Goal: Find specific page/section: Find specific page/section

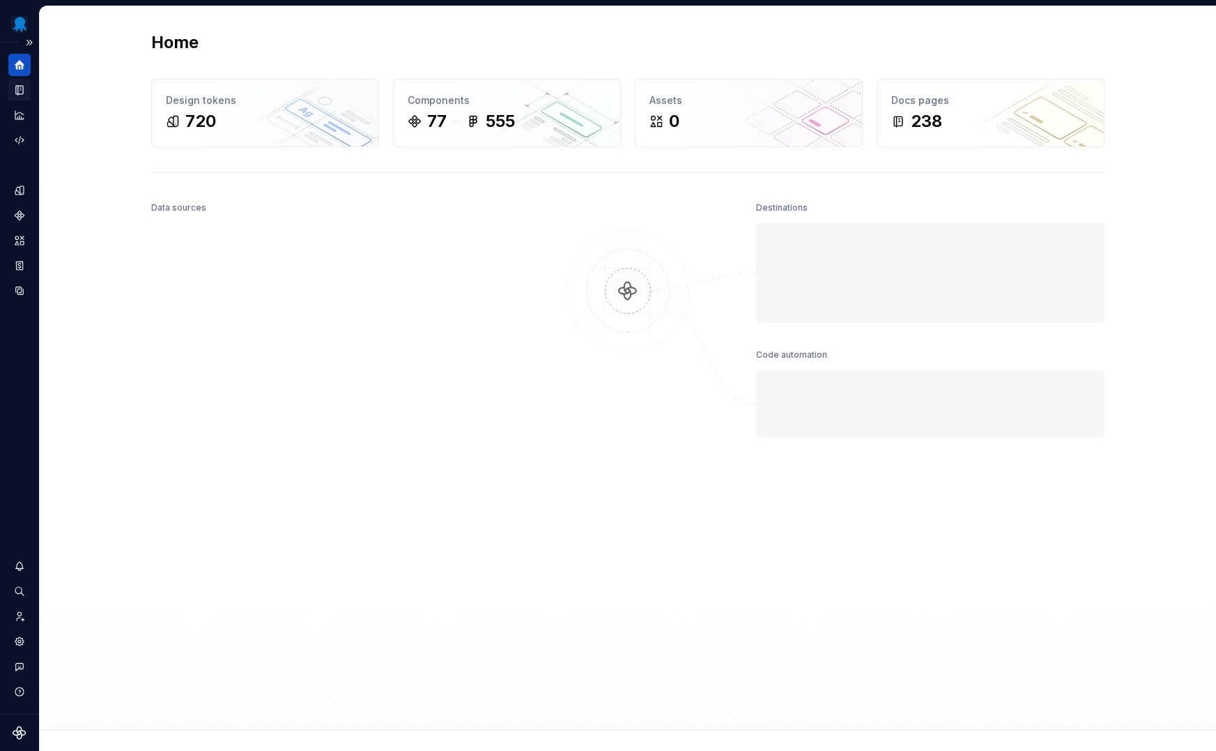
click at [21, 91] on icon "Documentation" at bounding box center [21, 90] width 6 height 8
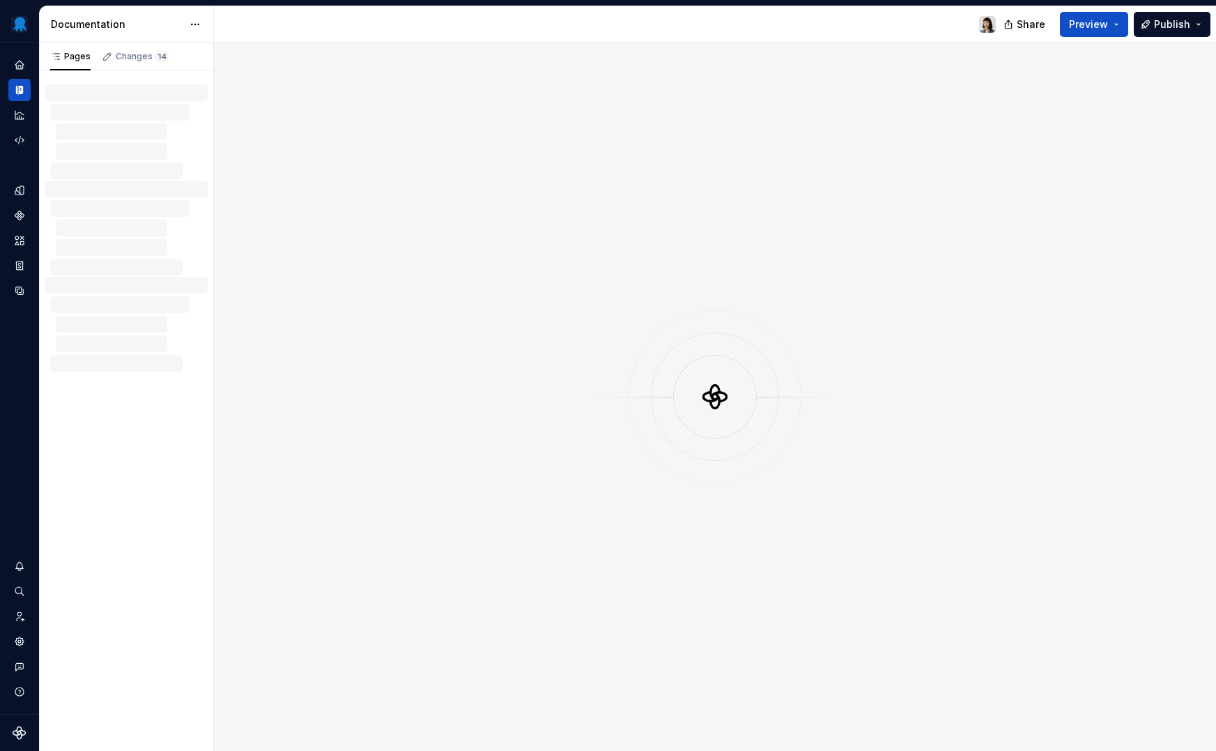
click at [121, 56] on div "Changes 14" at bounding box center [142, 56] width 53 height 11
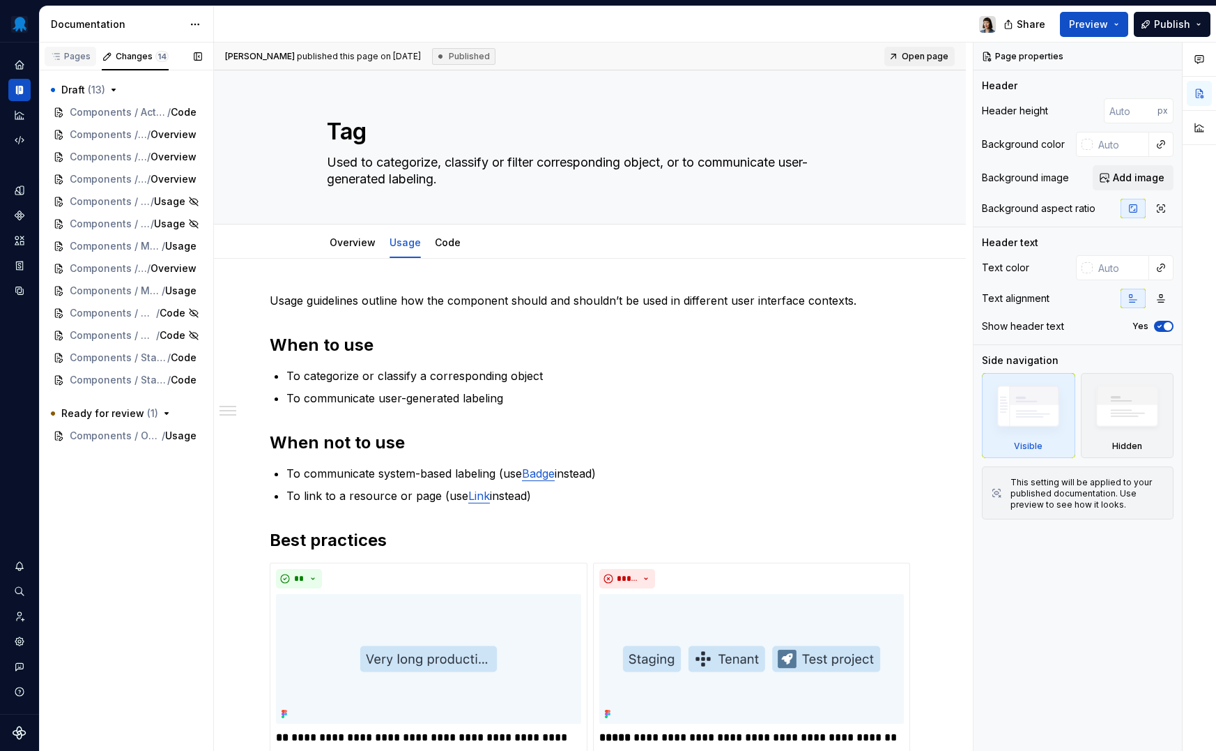
click at [72, 54] on div "Pages" at bounding box center [70, 56] width 40 height 11
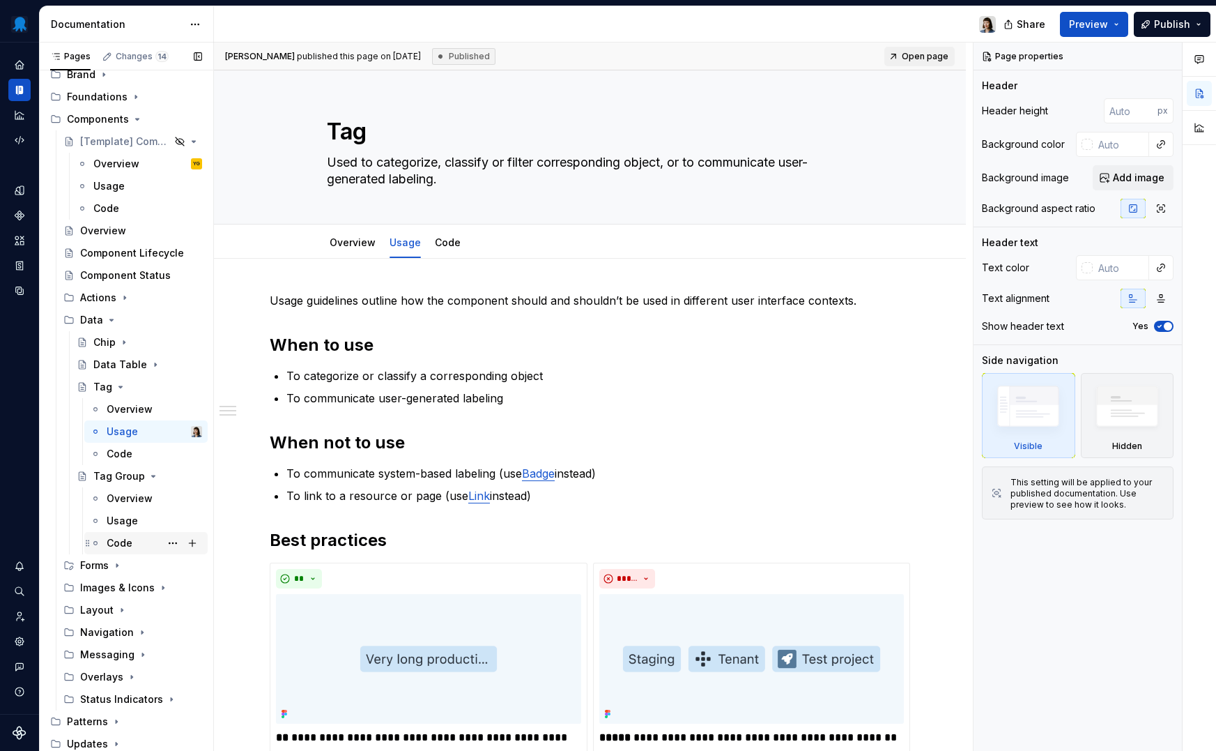
scroll to position [84, 0]
click at [118, 565] on icon "Page tree" at bounding box center [116, 564] width 1 height 3
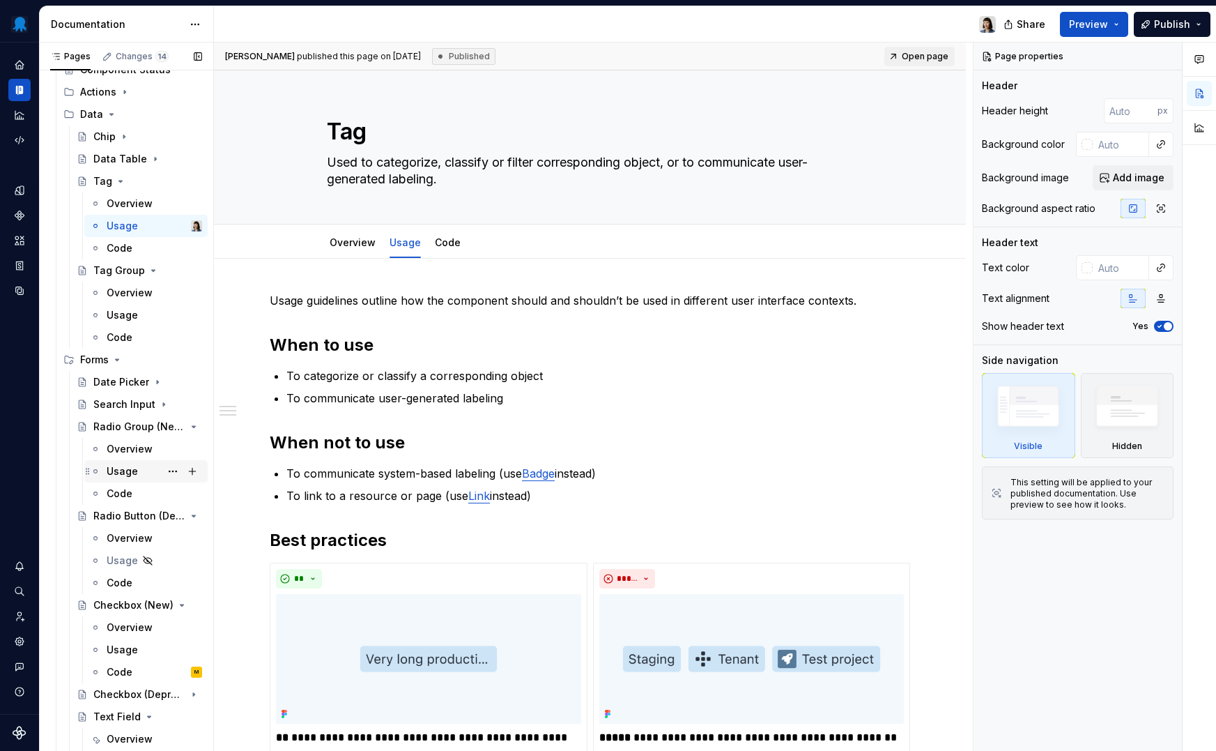
scroll to position [385, 0]
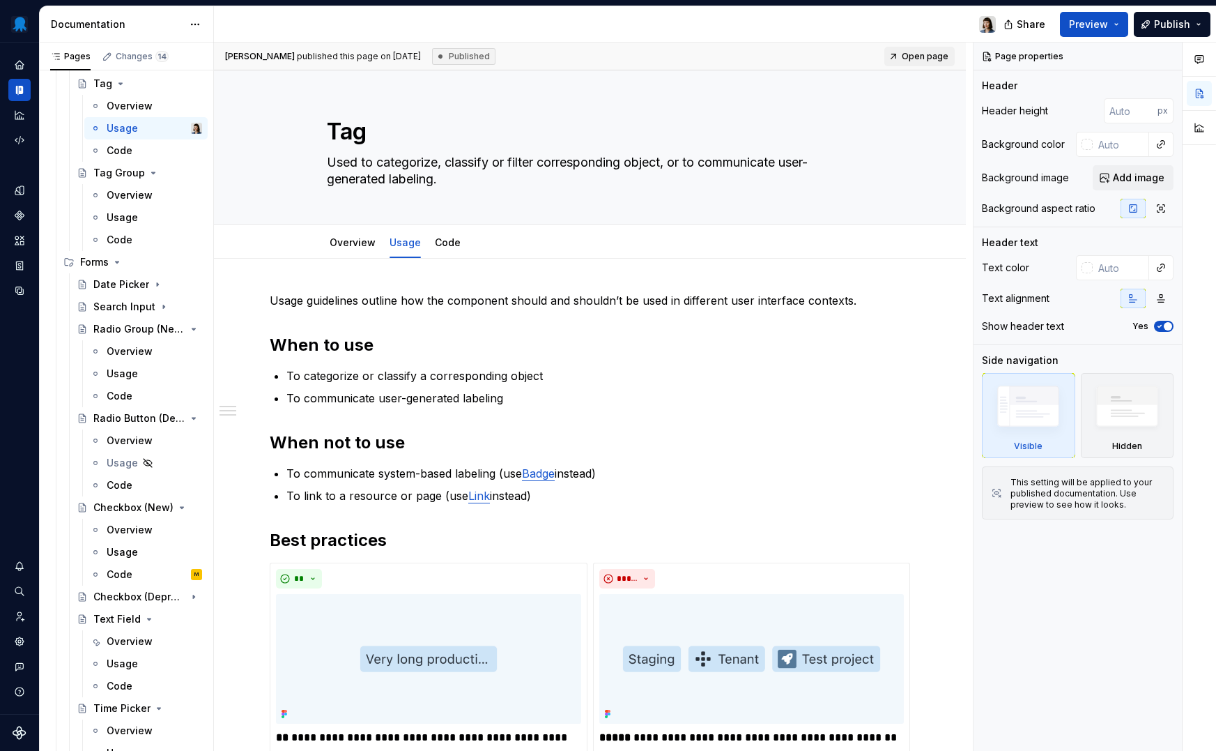
type textarea "*"
